Goal: Task Accomplishment & Management: Complete application form

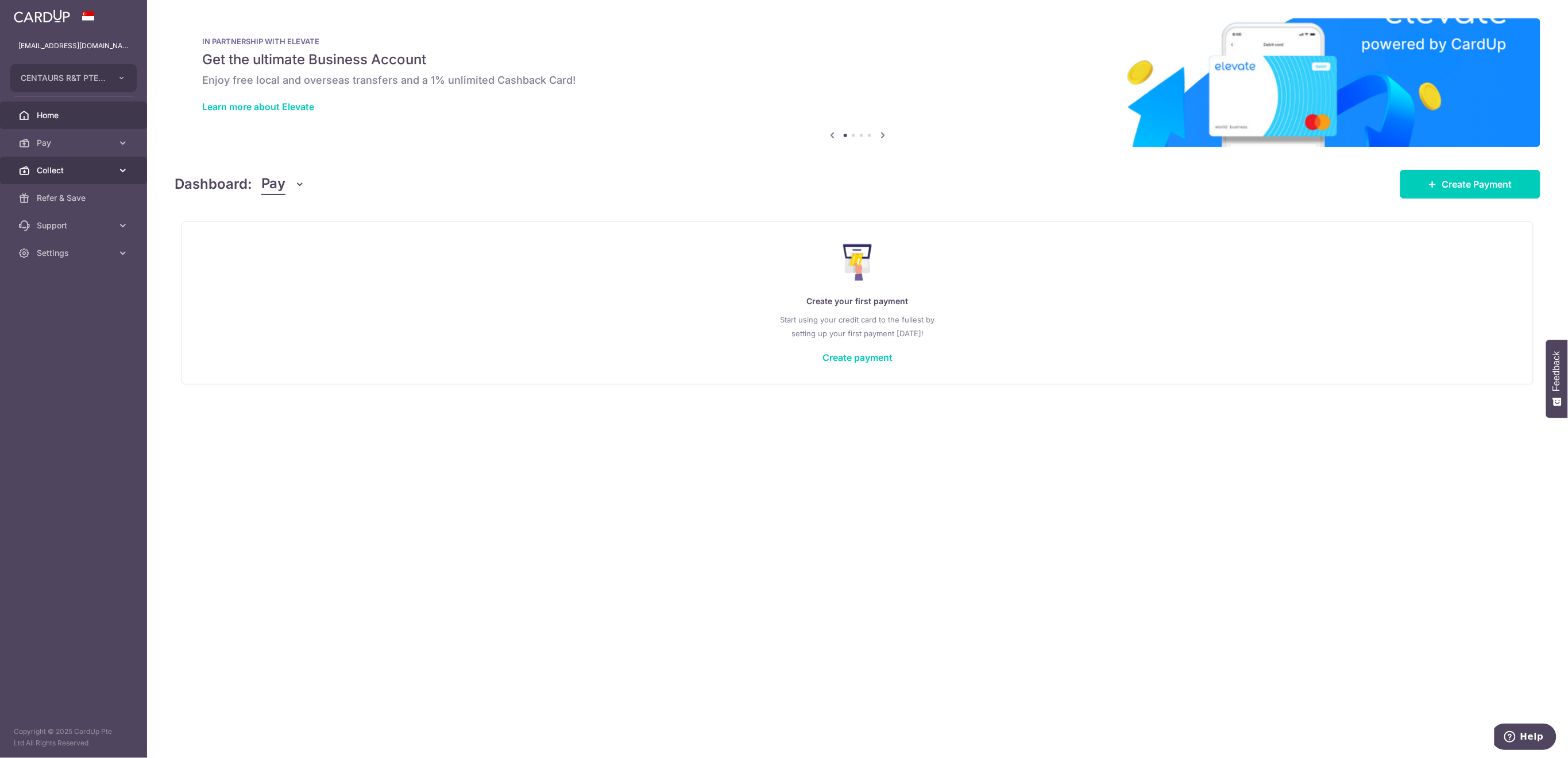
click at [74, 172] on span "Collect" at bounding box center [74, 170] width 76 height 11
click at [74, 206] on link "Dashboard" at bounding box center [73, 198] width 147 height 28
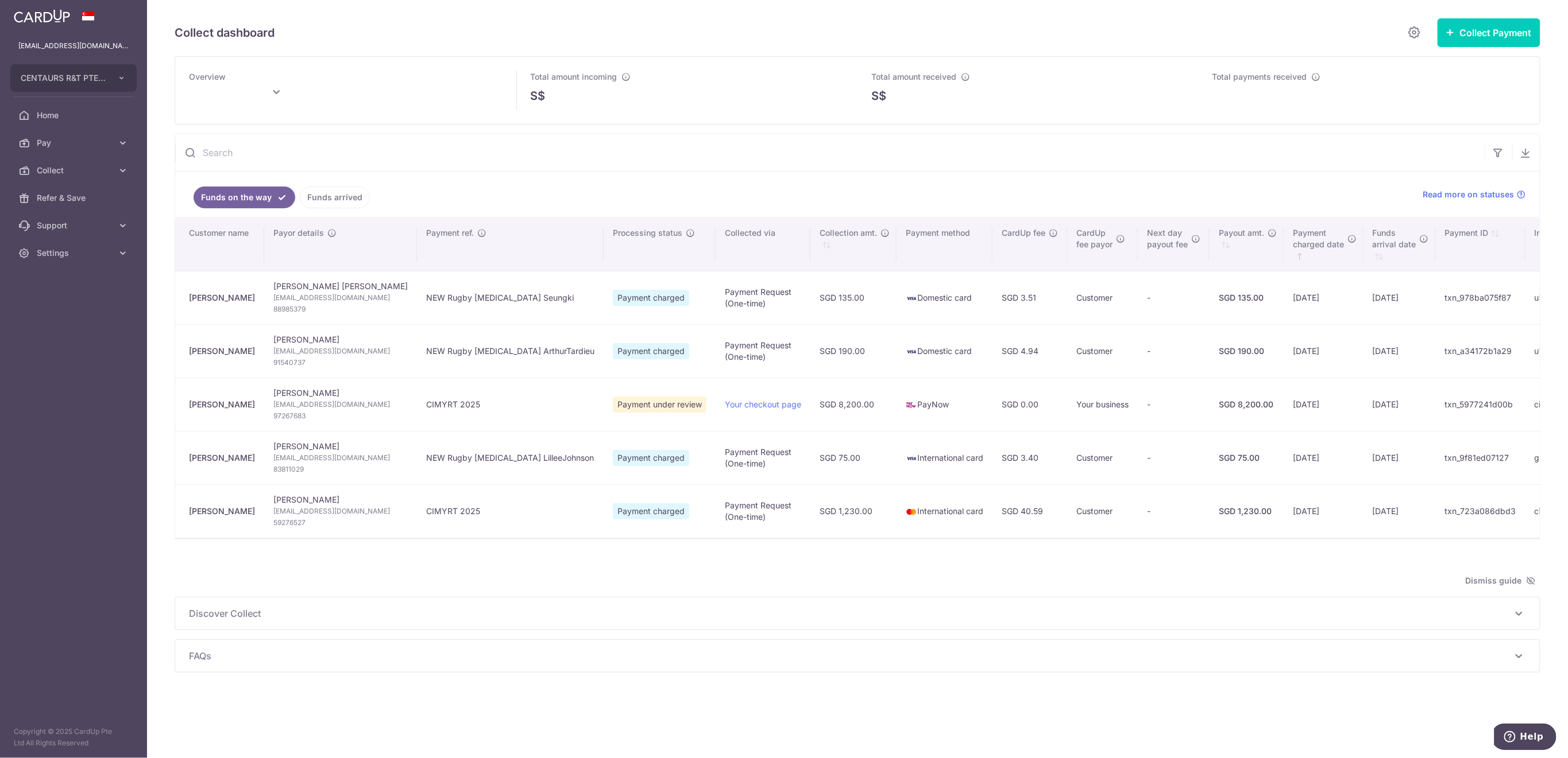
type input "[DATE]"
click at [326, 204] on link "Funds arrived" at bounding box center [334, 197] width 70 height 22
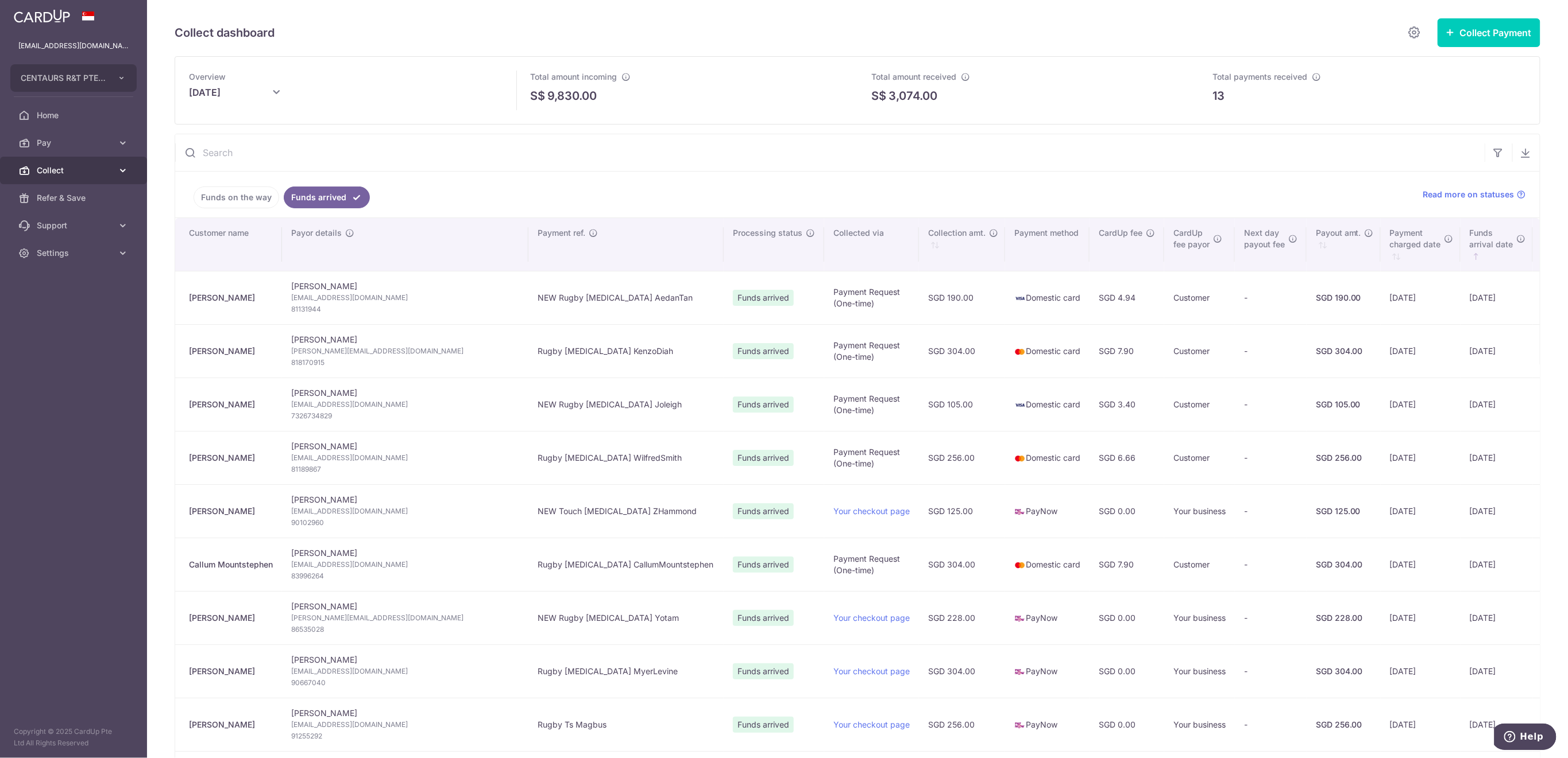
click at [62, 168] on span "Collect" at bounding box center [74, 170] width 76 height 11
click at [86, 255] on span "Payment Requests" at bounding box center [74, 253] width 76 height 11
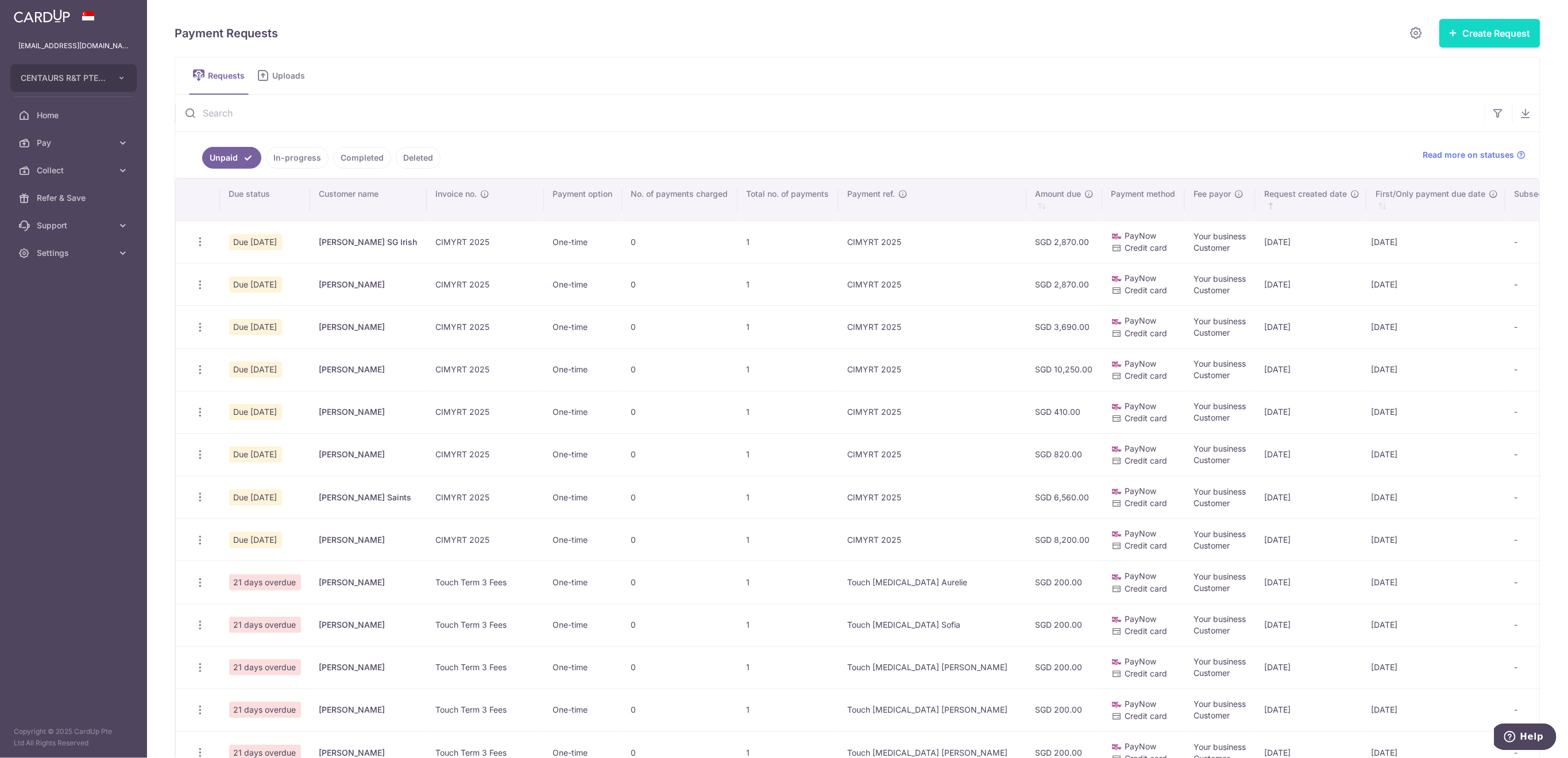
click at [1467, 40] on button "Create Request" at bounding box center [1490, 33] width 101 height 29
click at [1449, 67] on span "Single Request" at bounding box center [1471, 69] width 118 height 14
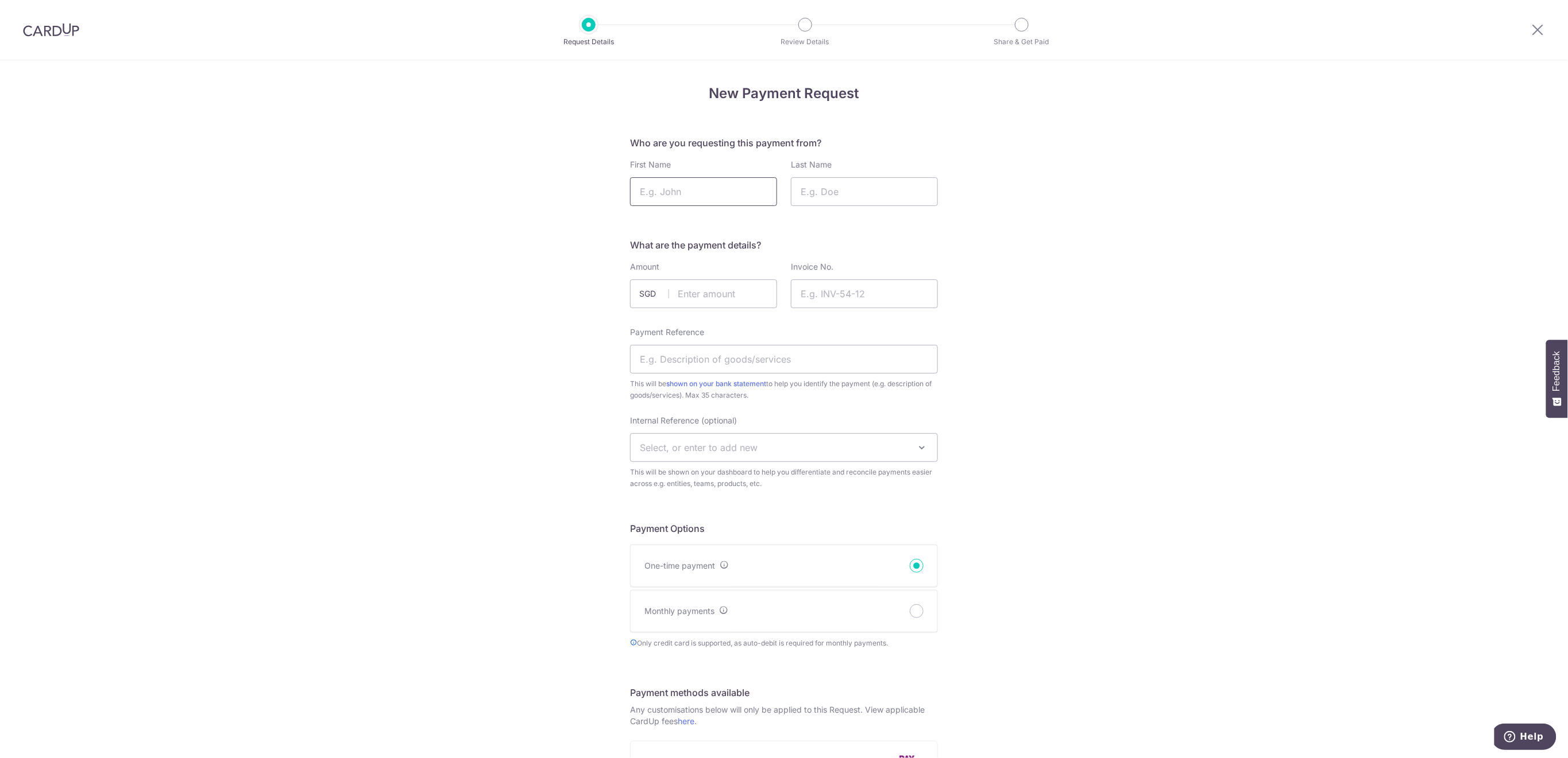
click at [695, 188] on input "First Name" at bounding box center [703, 192] width 147 height 29
type input "Oscar"
click at [819, 194] on input "Last Name" at bounding box center [864, 192] width 147 height 29
type input "Knops"
click at [706, 297] on input "text" at bounding box center [703, 294] width 147 height 29
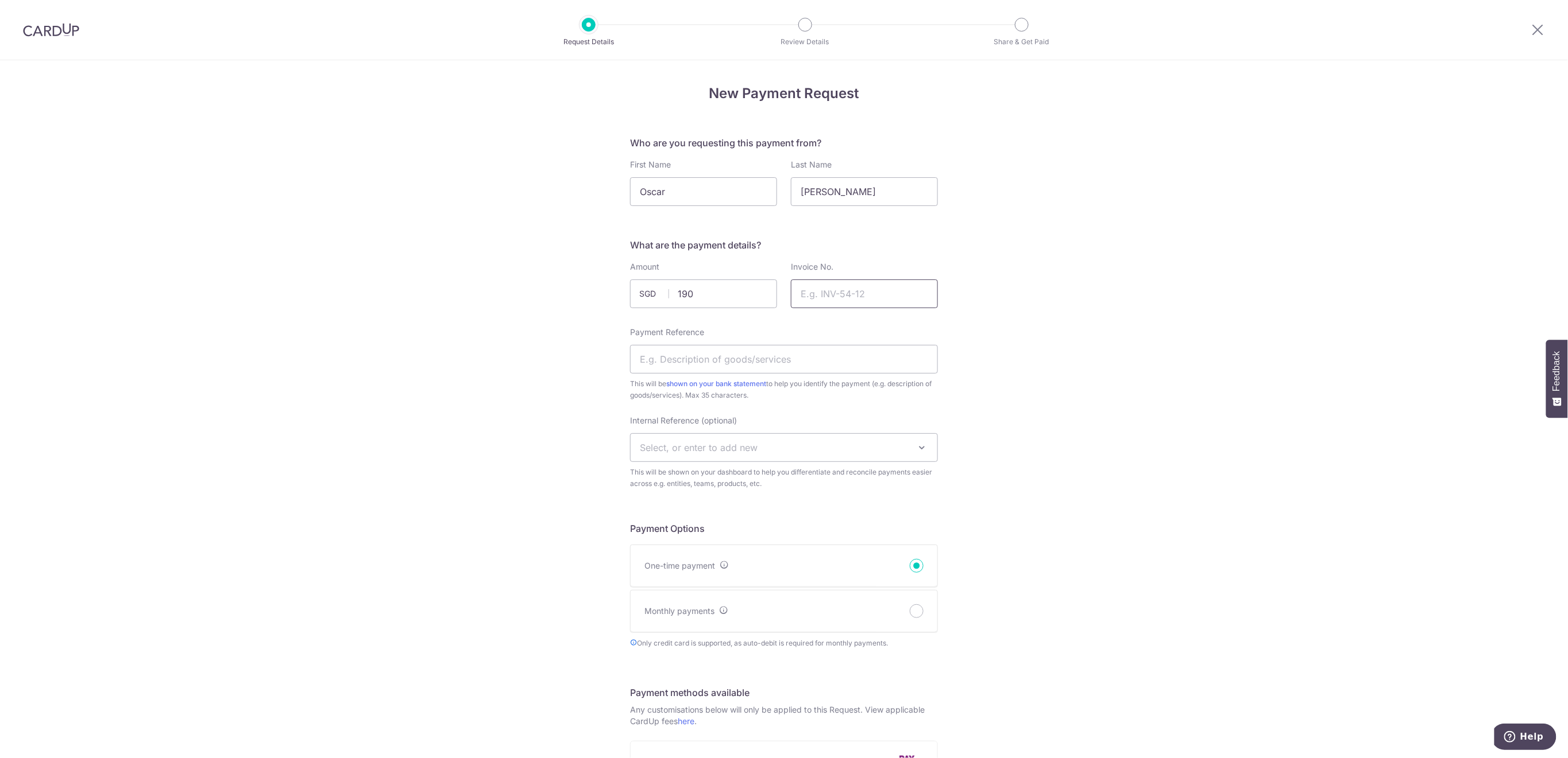
type input "190.00"
click at [830, 284] on input "Invoice No." at bounding box center [864, 294] width 147 height 29
type input "Rugby Term 3 2025"
click at [748, 362] on input "Payment Reference" at bounding box center [784, 359] width 308 height 29
type input "NEW Rugby T3 OscarKnops"
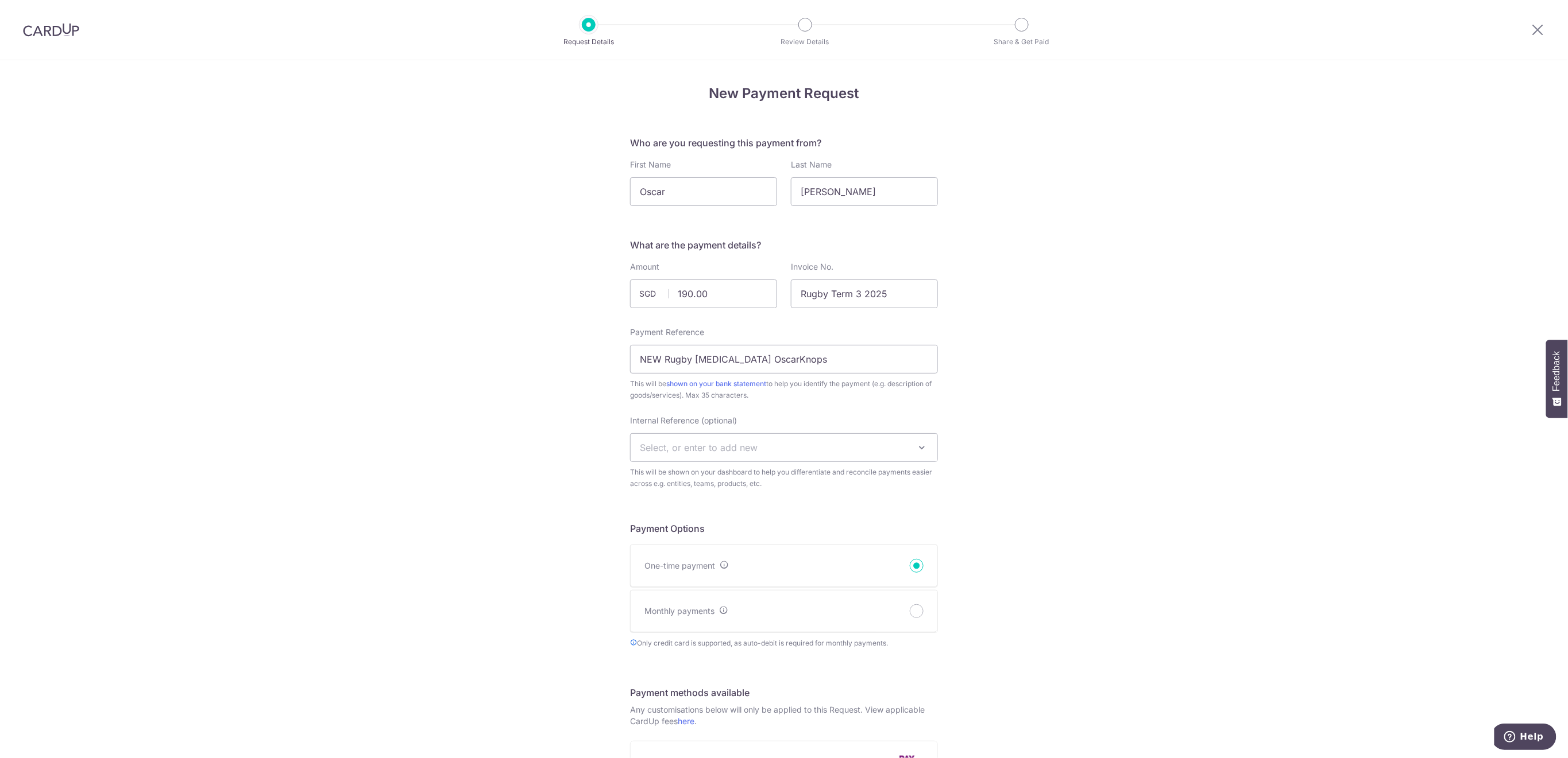
click at [807, 446] on span "Select, or enter to add new" at bounding box center [784, 448] width 307 height 28
type input "U11"
select select "u11"
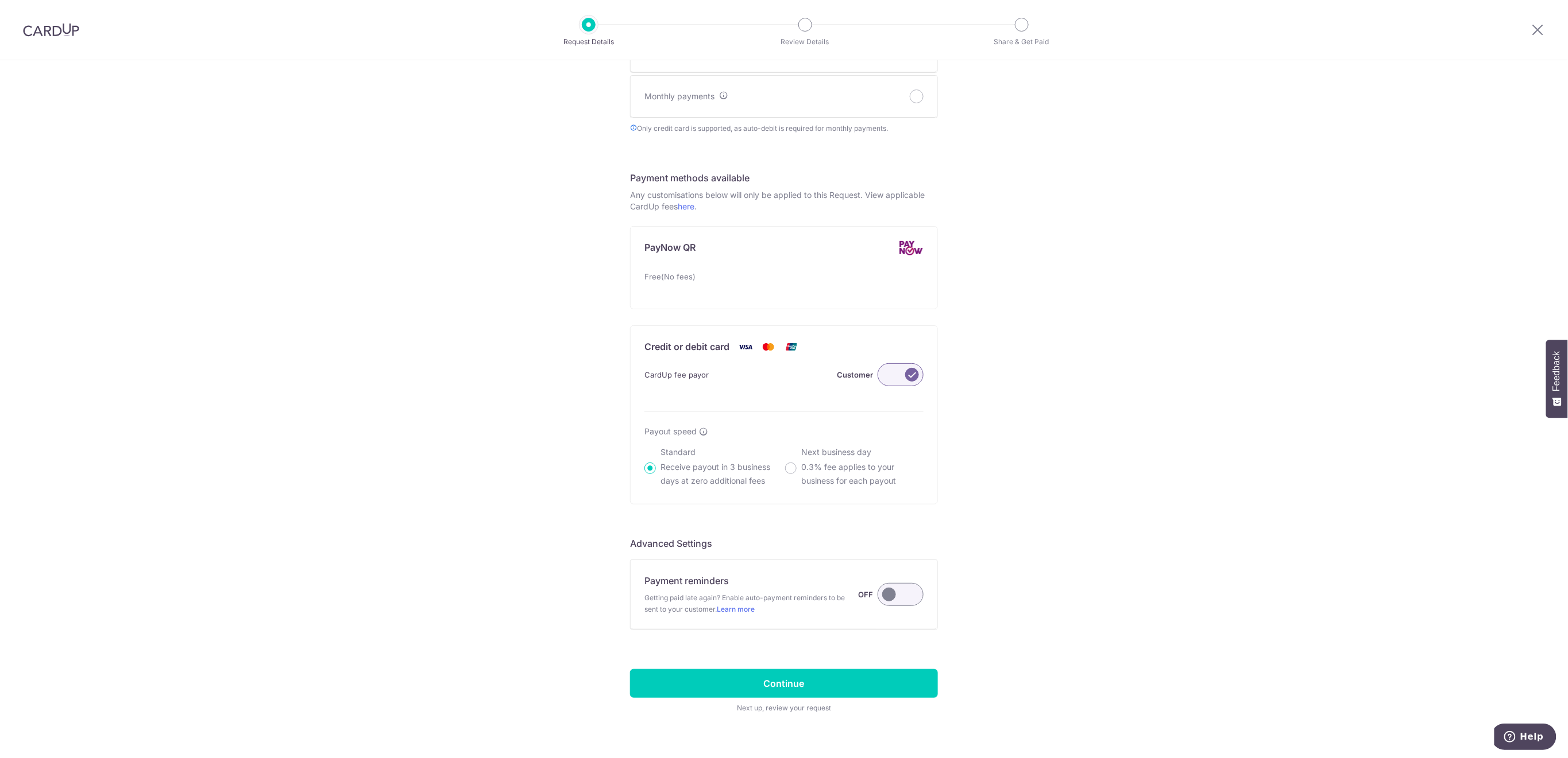
scroll to position [538, 0]
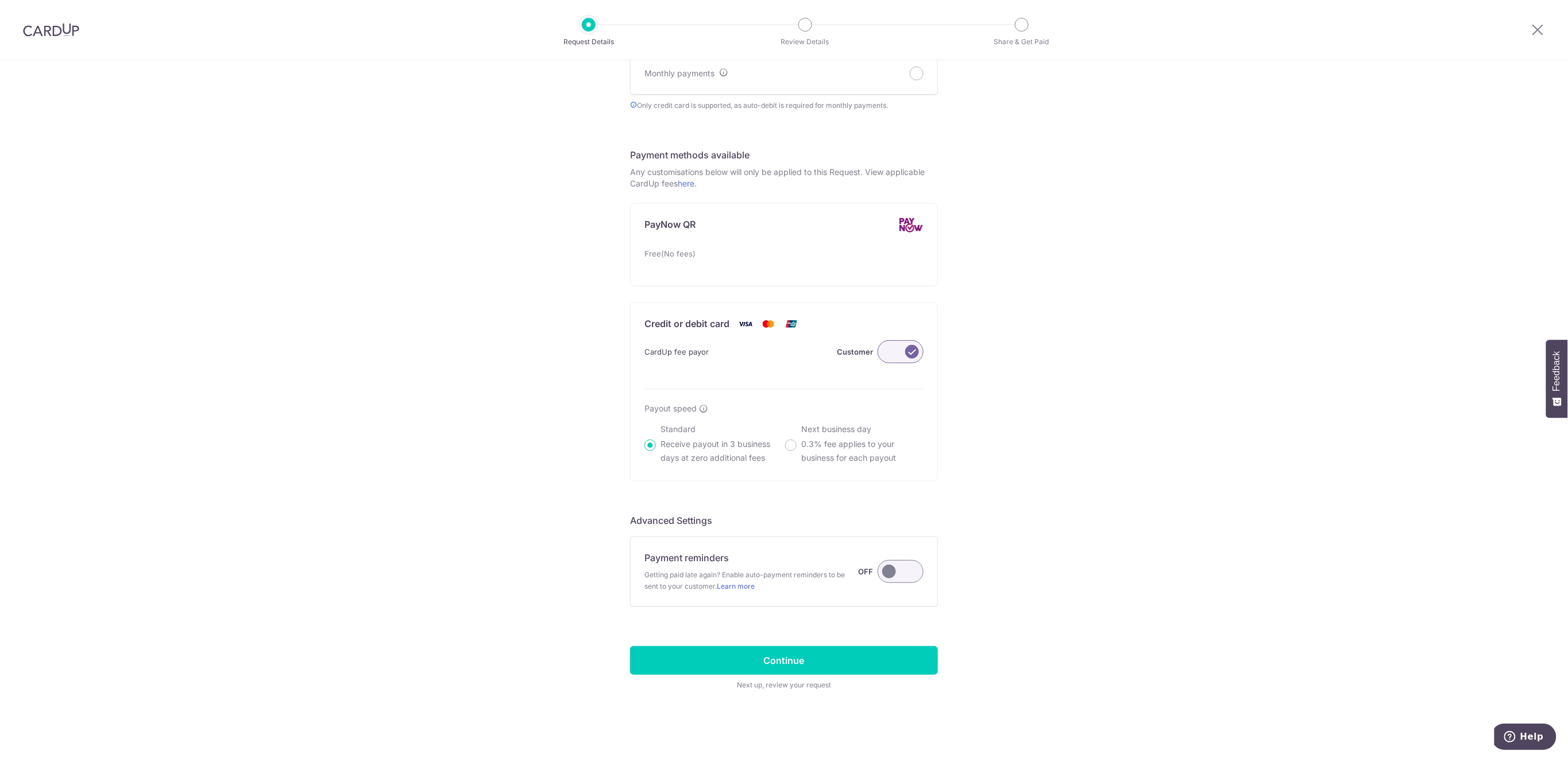
click at [885, 574] on label at bounding box center [900, 571] width 46 height 23
click at [0, 0] on input "Payment reminders Getting paid late again? Enable auto-payment reminders to be …" at bounding box center [0, 0] width 0 height 0
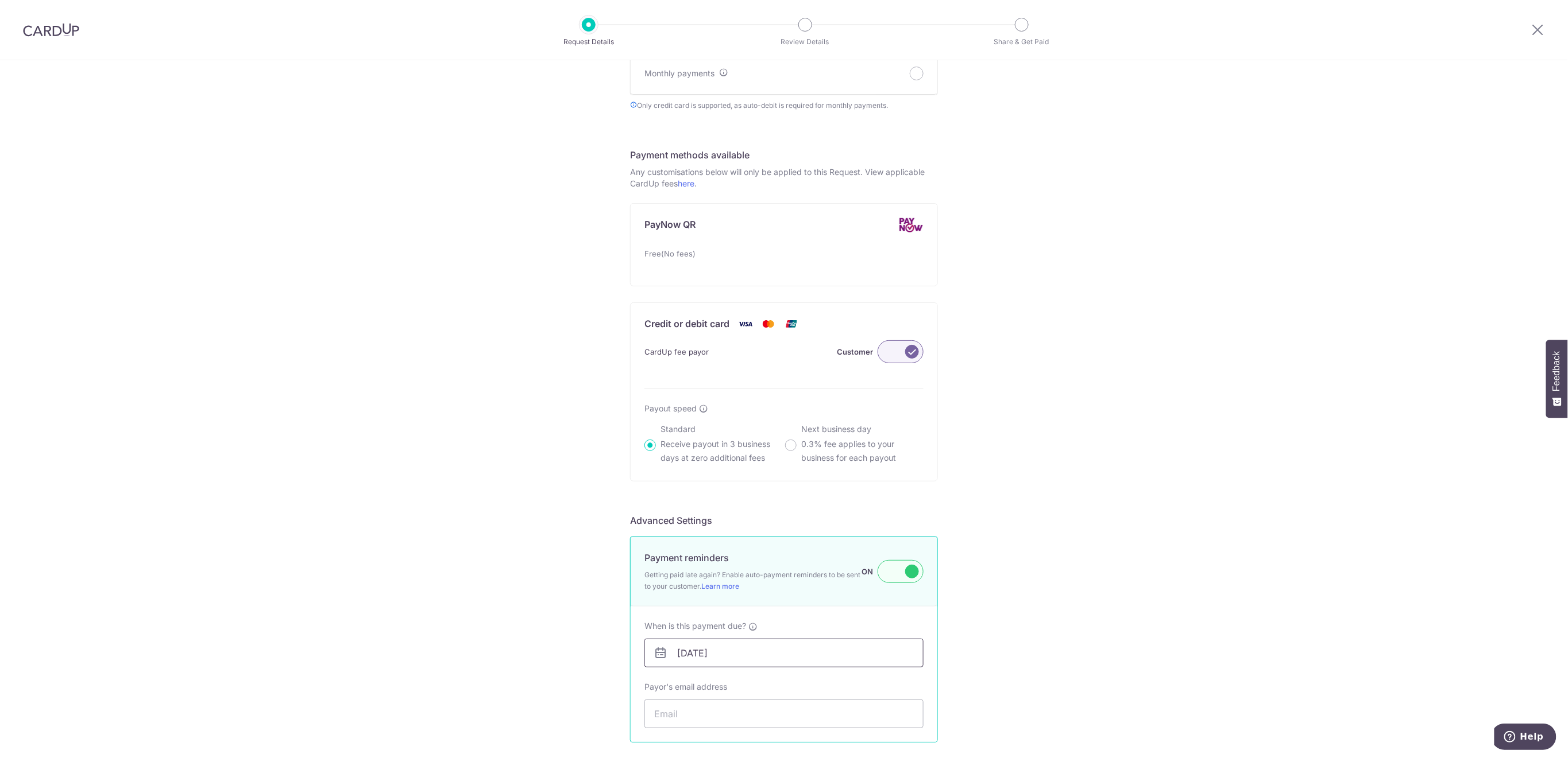
click at [866, 649] on input "[DATE]" at bounding box center [784, 653] width 279 height 29
click at [739, 551] on link "10" at bounding box center [733, 553] width 18 height 18
type input "10/09/2025"
click at [799, 721] on input "Payor's email address" at bounding box center [784, 714] width 279 height 29
click at [788, 710] on input "Payor's email address" at bounding box center [784, 714] width 279 height 29
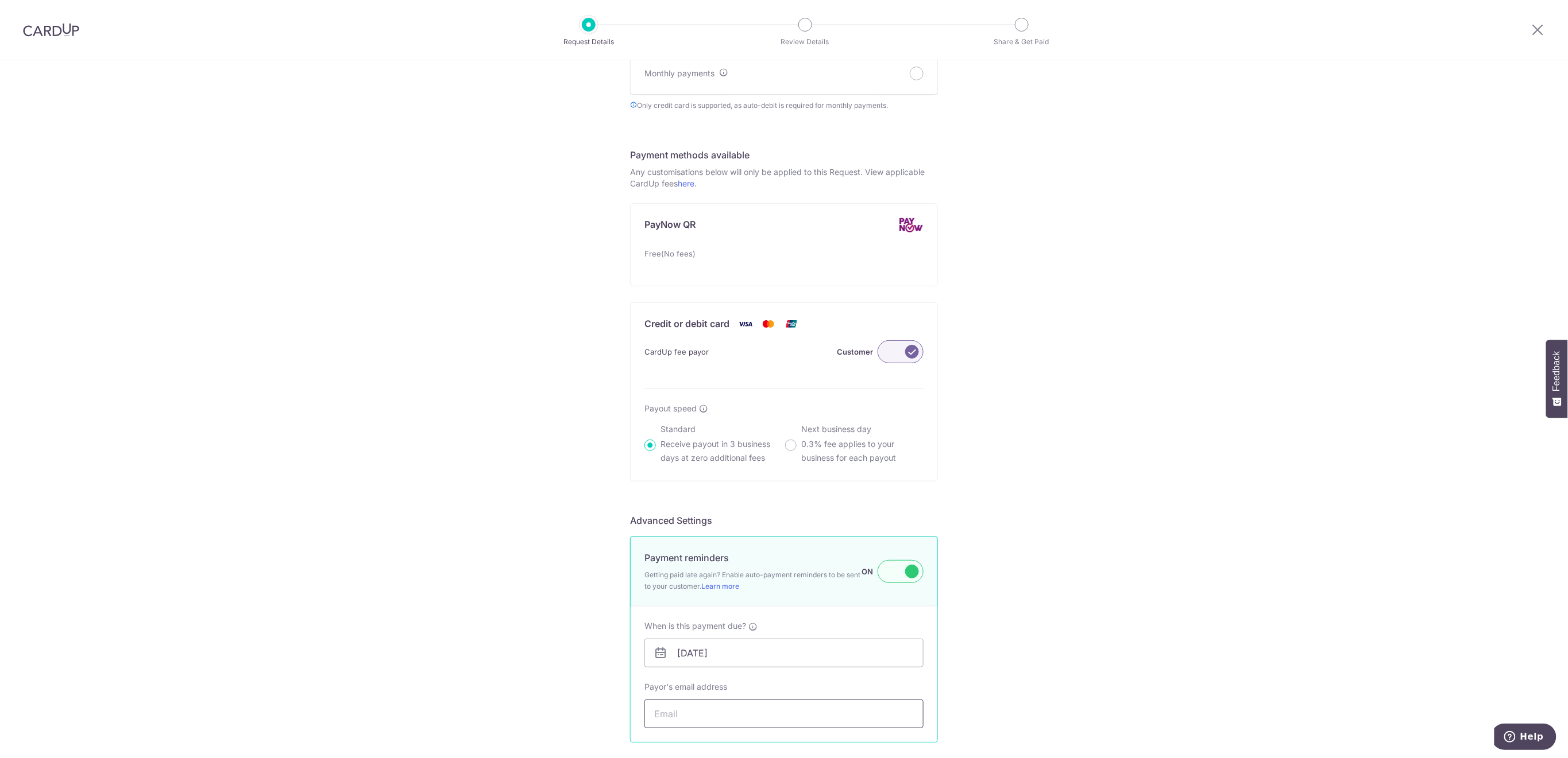
paste input "jonasknops@hotmail.com"
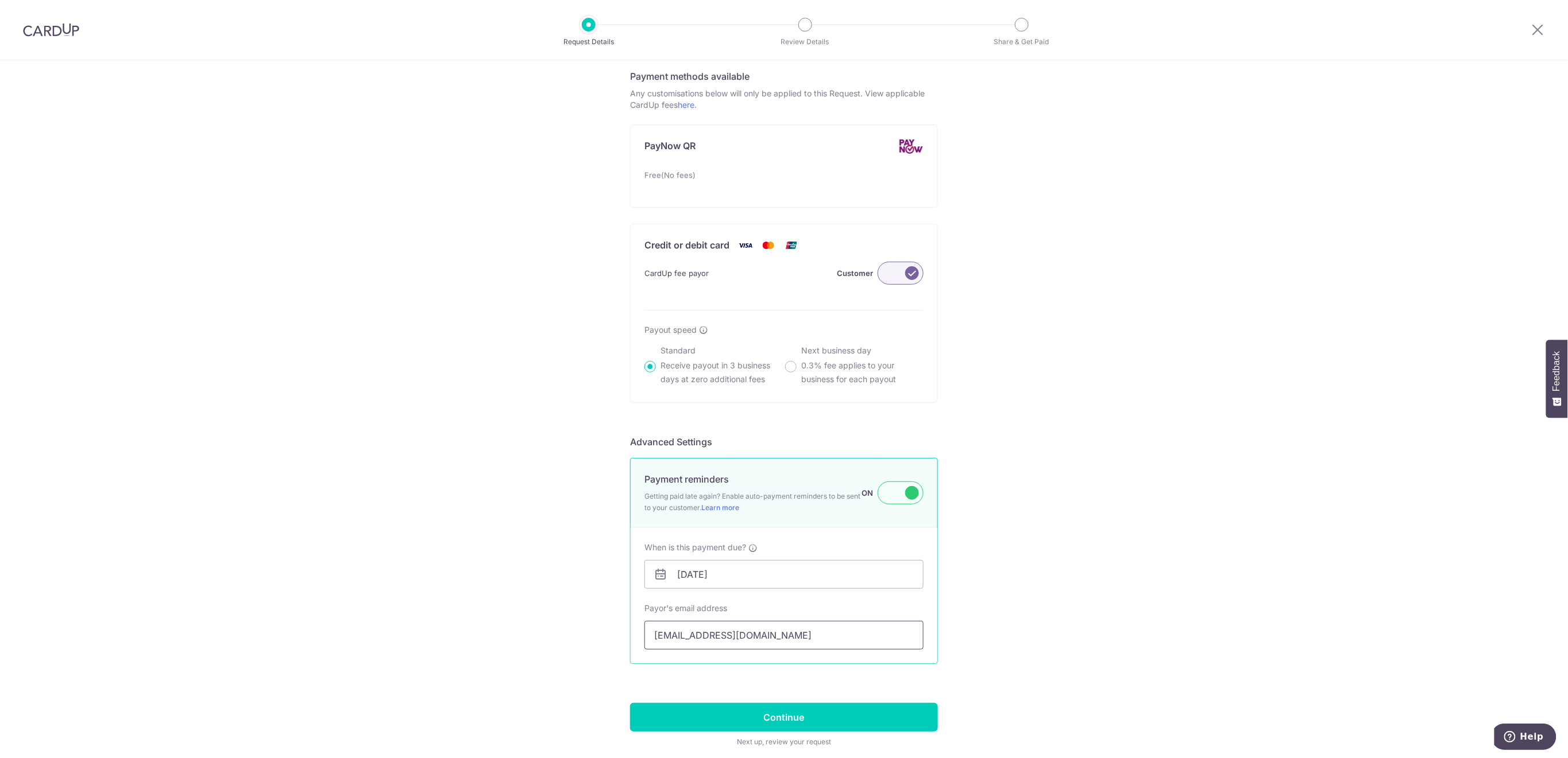
scroll to position [674, 0]
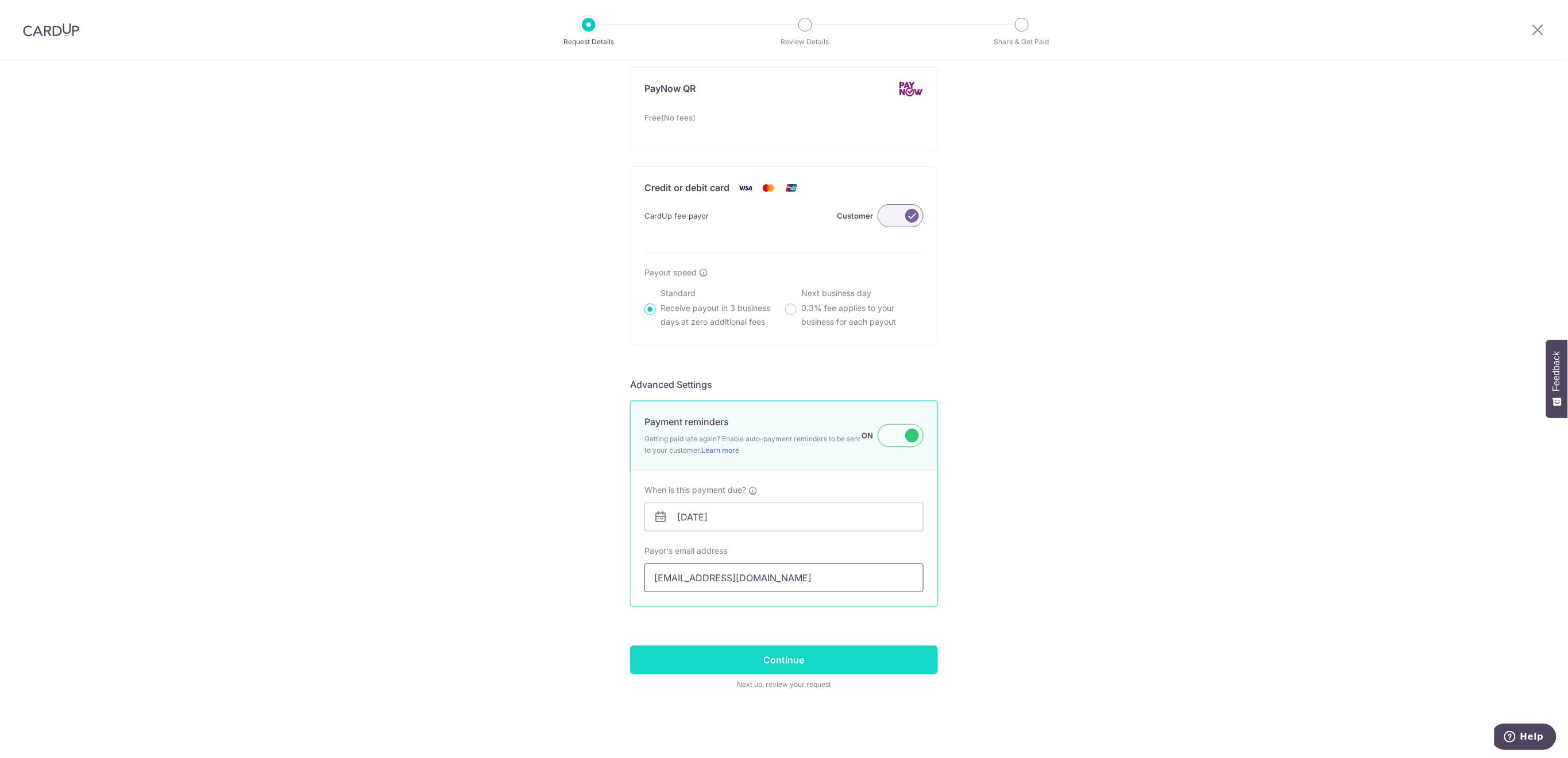
type input "jonasknops@hotmail.com"
click at [849, 650] on input "Continue" at bounding box center [784, 660] width 308 height 29
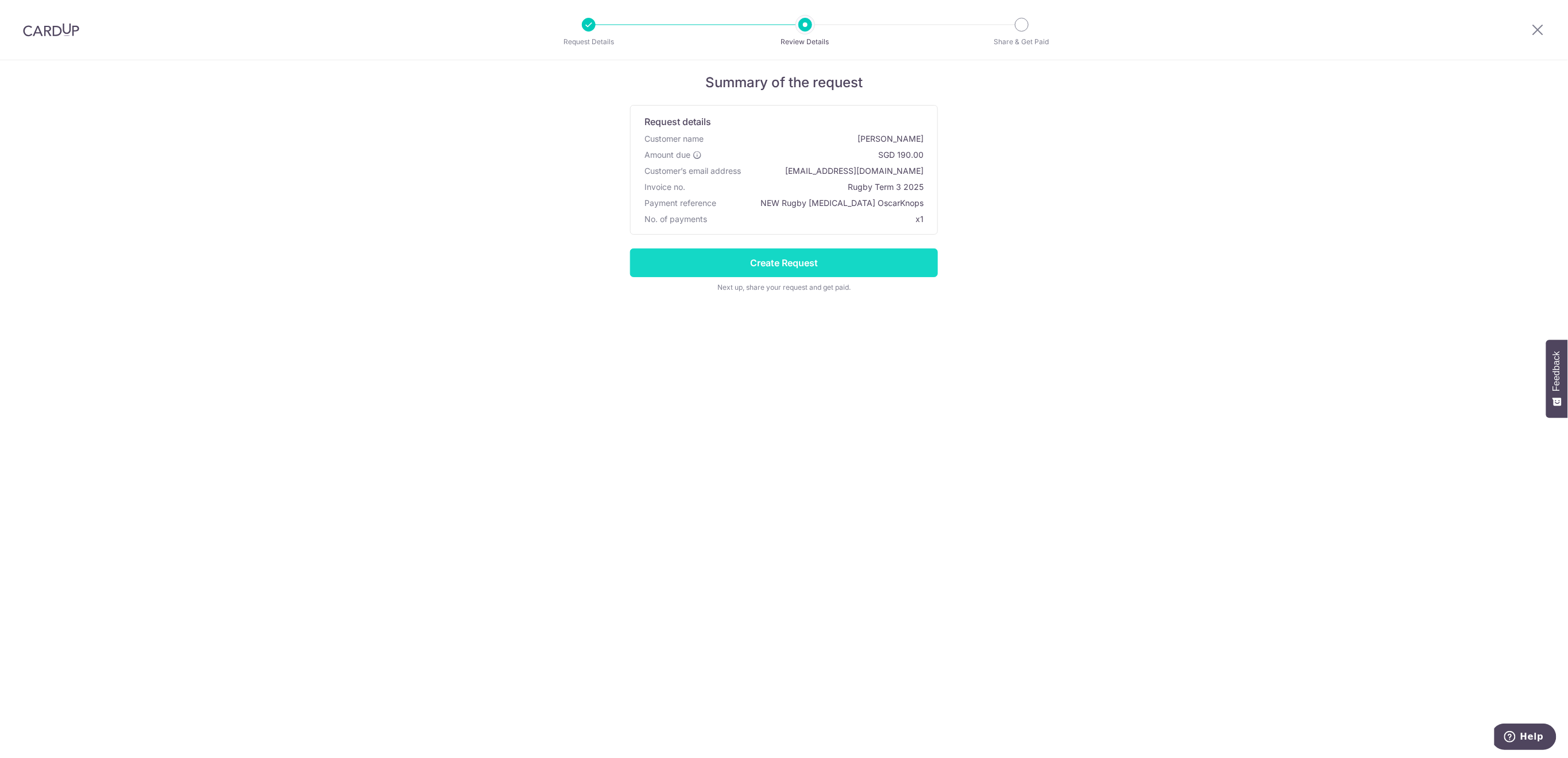
click at [878, 263] on input "Create Request" at bounding box center [784, 263] width 308 height 29
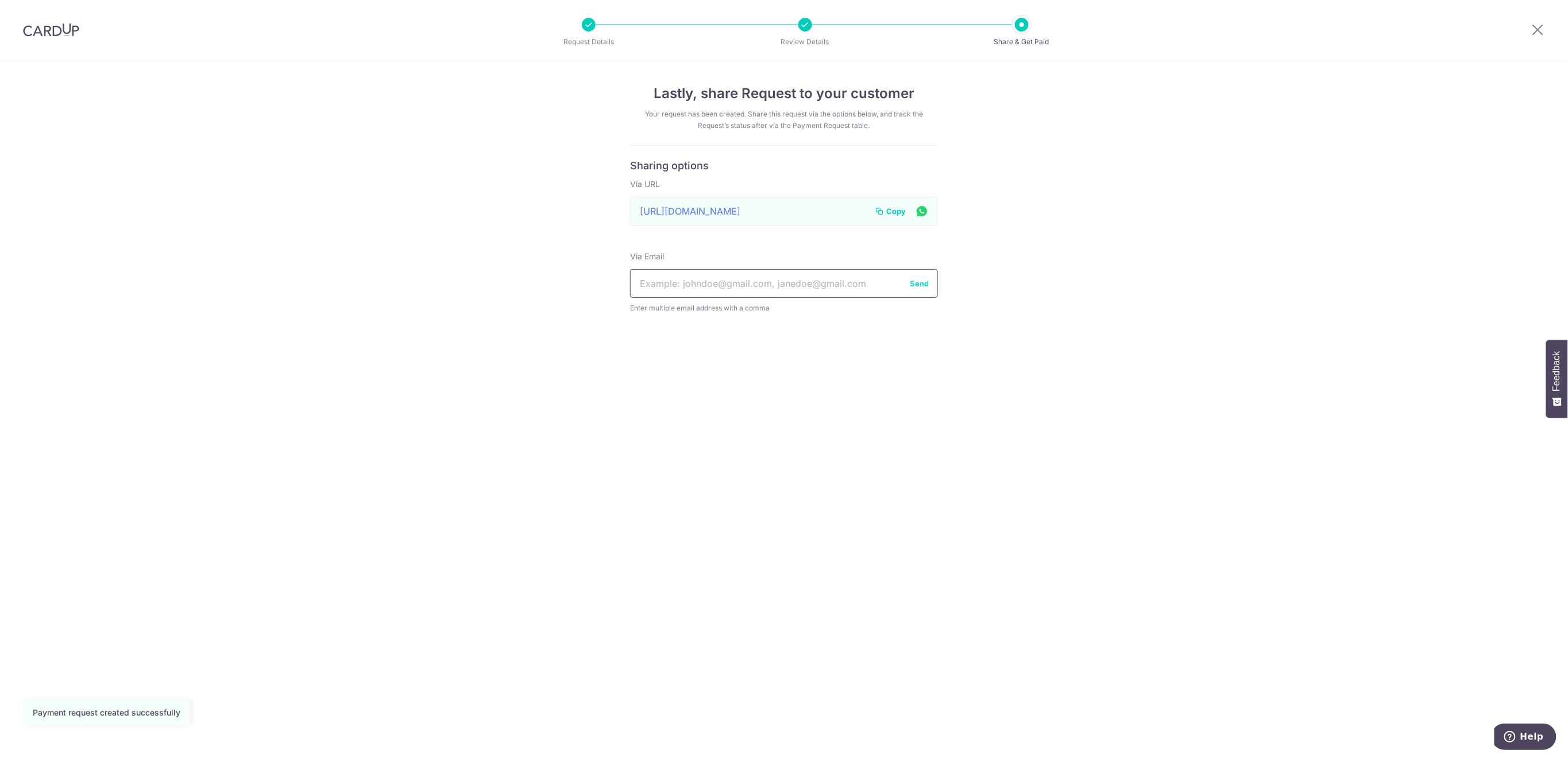
click at [843, 280] on input "text" at bounding box center [784, 284] width 308 height 29
paste input "[EMAIL_ADDRESS][DOMAIN_NAME]"
type input "[EMAIL_ADDRESS][DOMAIN_NAME]"
click at [921, 283] on button "Send" at bounding box center [919, 284] width 19 height 11
click at [1533, 30] on icon at bounding box center [1538, 29] width 14 height 15
